Goal: Task Accomplishment & Management: Manage account settings

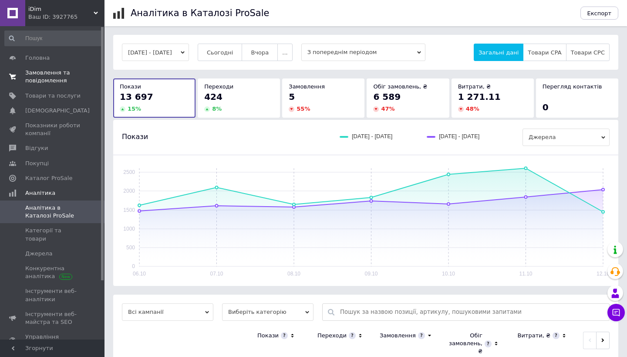
click at [64, 85] on link "Замовлення та повідомлення 0 0" at bounding box center [53, 76] width 107 height 23
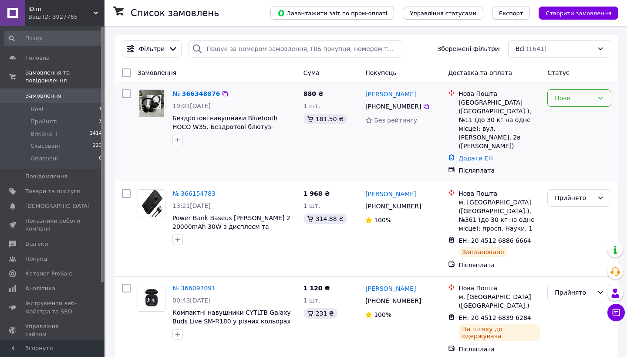
click at [574, 94] on div "Нове" at bounding box center [574, 98] width 39 height 10
click at [561, 112] on li "Прийнято" at bounding box center [579, 117] width 63 height 16
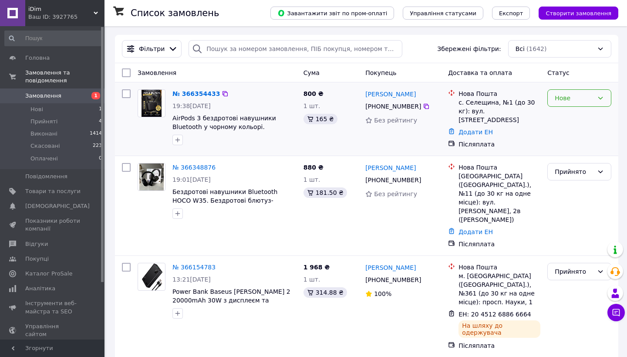
click at [574, 96] on div "Нове" at bounding box center [574, 98] width 39 height 10
click at [565, 114] on li "Прийнято" at bounding box center [579, 117] width 63 height 16
click at [39, 289] on span "Аналітика" at bounding box center [40, 288] width 30 height 8
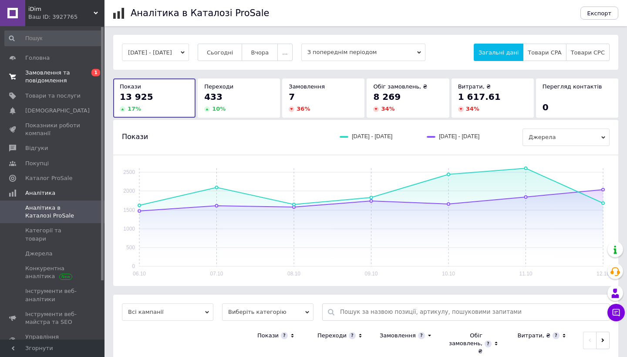
click at [71, 72] on span "Замовлення та повідомлення" at bounding box center [52, 77] width 55 height 16
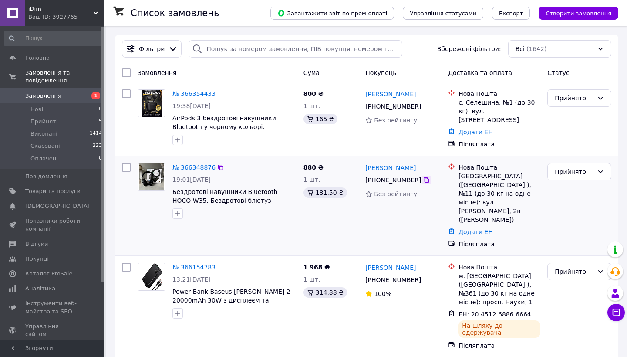
click at [426, 178] on icon at bounding box center [426, 179] width 7 height 7
drag, startPoint x: 424, startPoint y: 163, endPoint x: 386, endPoint y: 163, distance: 37.9
click at [386, 163] on div "[PERSON_NAME]" at bounding box center [391, 167] width 52 height 11
copy link "Коропецький"
drag, startPoint x: 362, startPoint y: 165, endPoint x: 383, endPoint y: 165, distance: 20.0
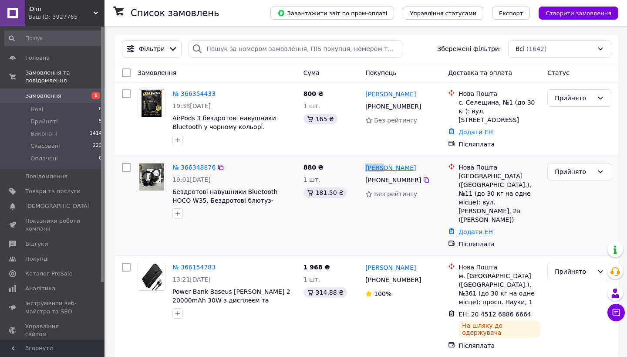
click at [383, 165] on div "Павло Коропецький +380 98 374 71 28 Без рейтингу" at bounding box center [403, 205] width 83 height 92
copy link "Павло"
click at [469, 228] on link "Додати ЕН" at bounding box center [476, 231] width 34 height 7
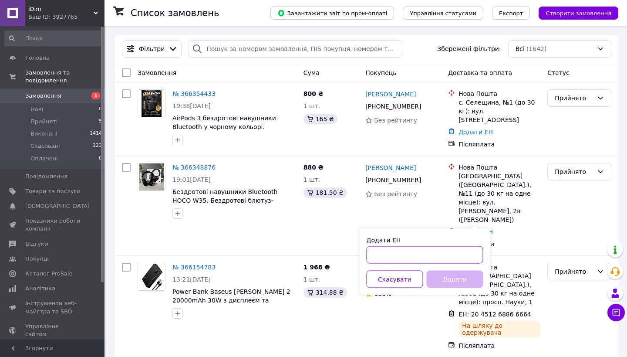
click at [413, 254] on input "Додати ЕН" at bounding box center [425, 254] width 117 height 17
paste input "20451269262448"
type input "20451269262448"
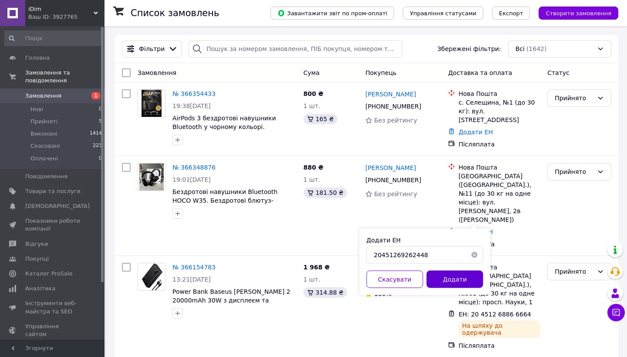
click at [443, 285] on button "Додати" at bounding box center [455, 279] width 57 height 17
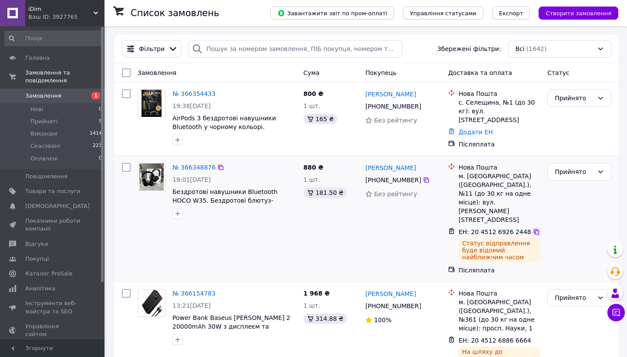
click at [534, 229] on icon at bounding box center [536, 231] width 5 height 5
click at [425, 109] on icon at bounding box center [426, 106] width 7 height 7
drag, startPoint x: 423, startPoint y: 95, endPoint x: 383, endPoint y: 94, distance: 40.5
click at [383, 94] on div "[PERSON_NAME]" at bounding box center [404, 93] width 78 height 11
copy link "Стрільченко"
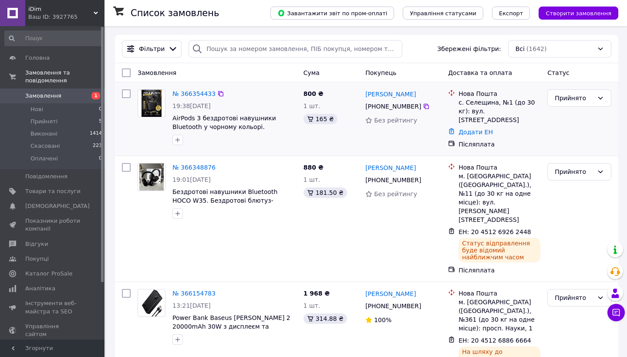
click at [477, 102] on div "с. Селещина, №1 (до 30 кг): вул. [STREET_ADDRESS]" at bounding box center [500, 111] width 82 height 26
copy div "Селещина"
click at [477, 129] on link "Додати ЕН" at bounding box center [476, 132] width 34 height 7
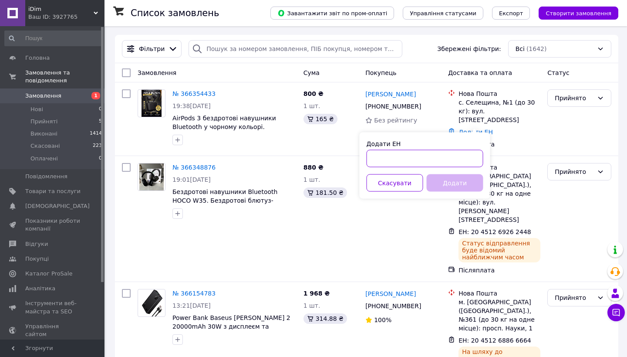
click at [416, 158] on input "Додати ЕН" at bounding box center [425, 158] width 117 height 17
paste input "20451269264384"
type input "20451269264384"
click at [443, 184] on button "Додати" at bounding box center [455, 182] width 57 height 17
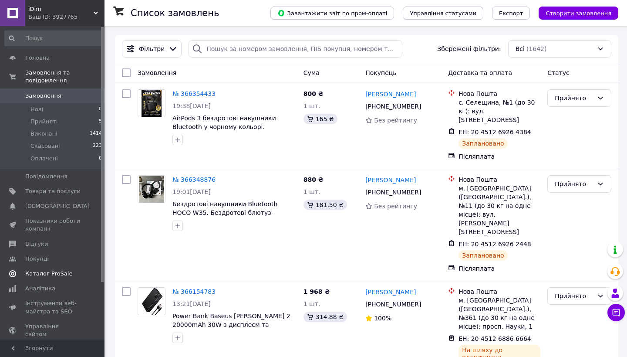
click at [20, 278] on link "Каталог ProSale" at bounding box center [53, 273] width 107 height 15
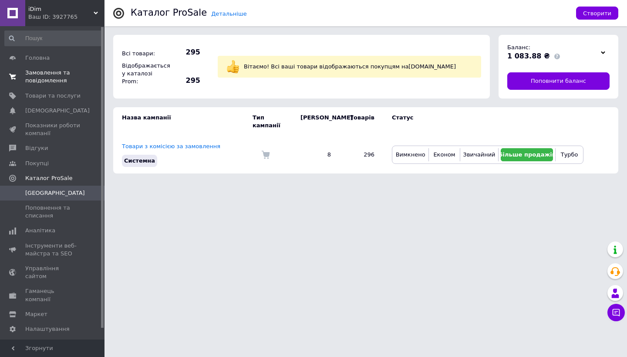
click at [52, 78] on span "Замовлення та повідомлення" at bounding box center [52, 77] width 55 height 16
